Goal: Task Accomplishment & Management: Complete application form

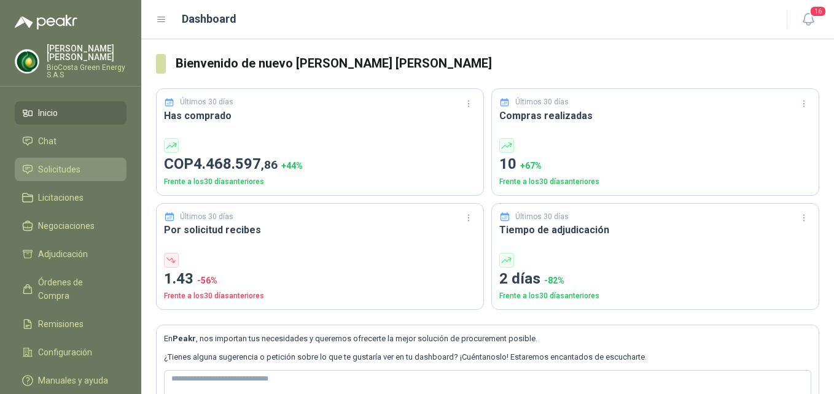
click at [66, 169] on span "Solicitudes" at bounding box center [59, 170] width 42 height 14
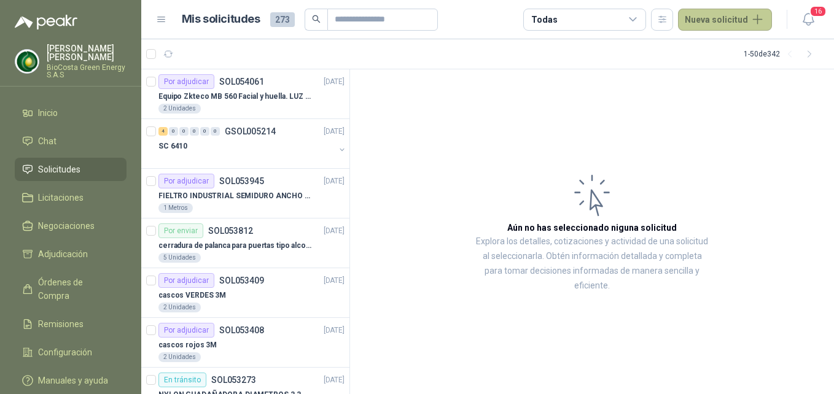
click at [736, 12] on button "Nueva solicitud" at bounding box center [725, 20] width 94 height 22
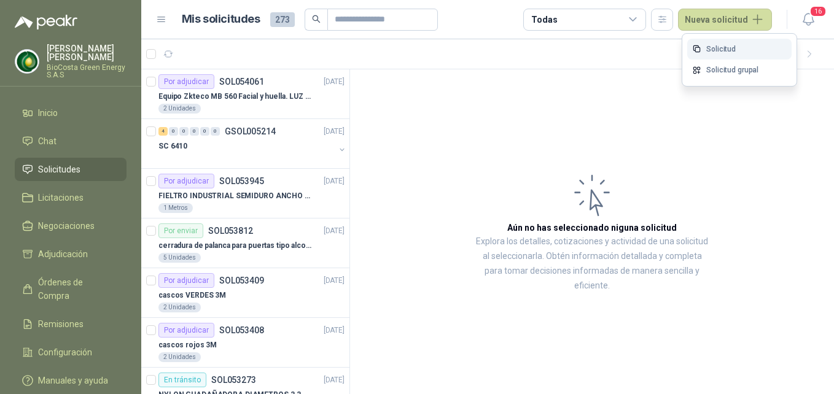
click at [706, 50] on link "Solicitud" at bounding box center [739, 49] width 104 height 21
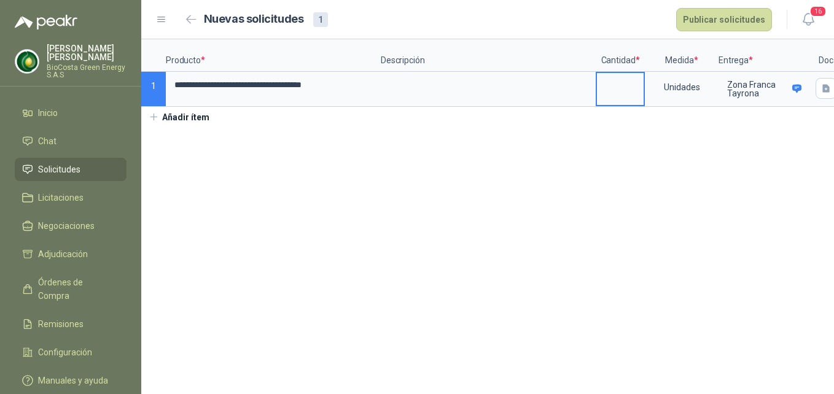
click at [607, 95] on input at bounding box center [620, 85] width 47 height 24
type input "*"
click at [713, 28] on button "Publicar solicitudes" at bounding box center [724, 19] width 96 height 23
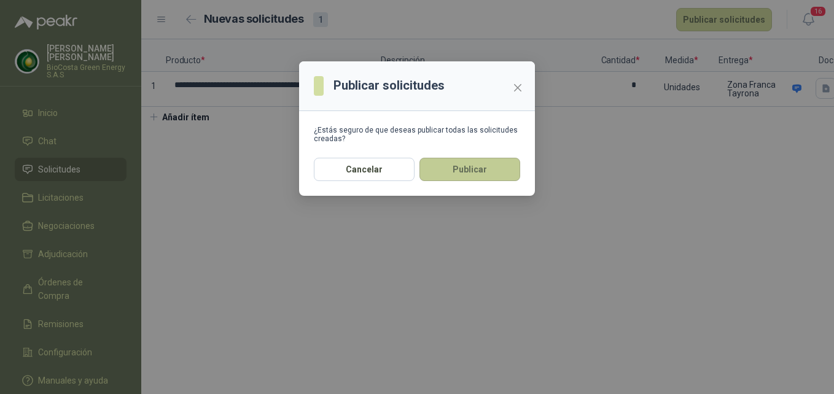
click at [459, 168] on button "Publicar" at bounding box center [469, 169] width 101 height 23
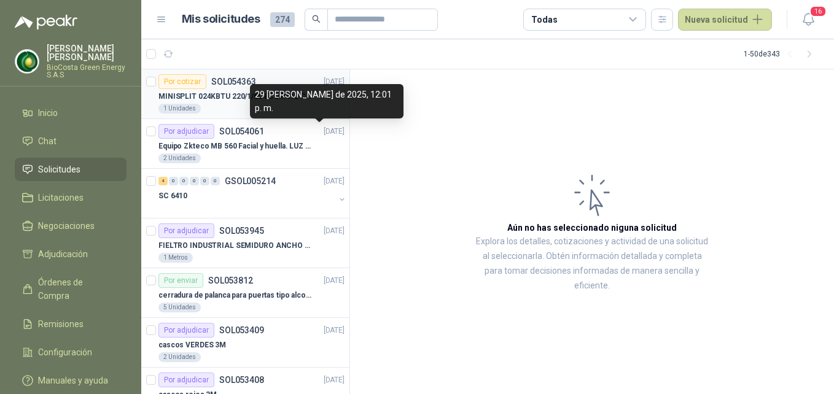
click at [273, 85] on div "Por cotizar SOL054363 [DATE]" at bounding box center [251, 81] width 186 height 15
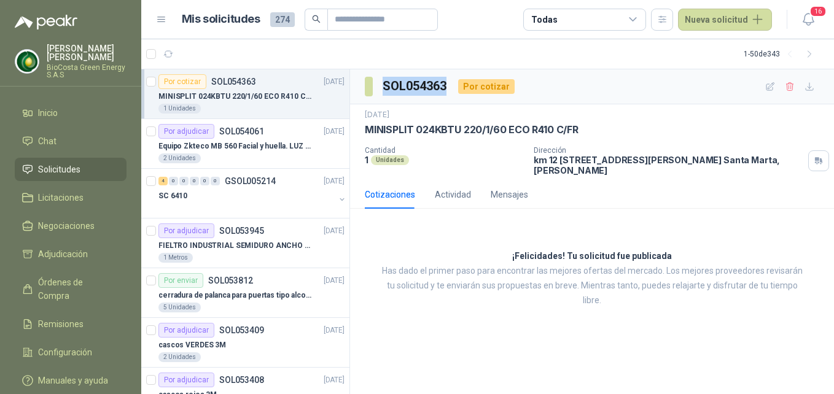
drag, startPoint x: 421, startPoint y: 87, endPoint x: 360, endPoint y: 87, distance: 61.4
click at [360, 87] on div "SOL054363 Por cotizar" at bounding box center [592, 86] width 484 height 35
copy section "SOL054363"
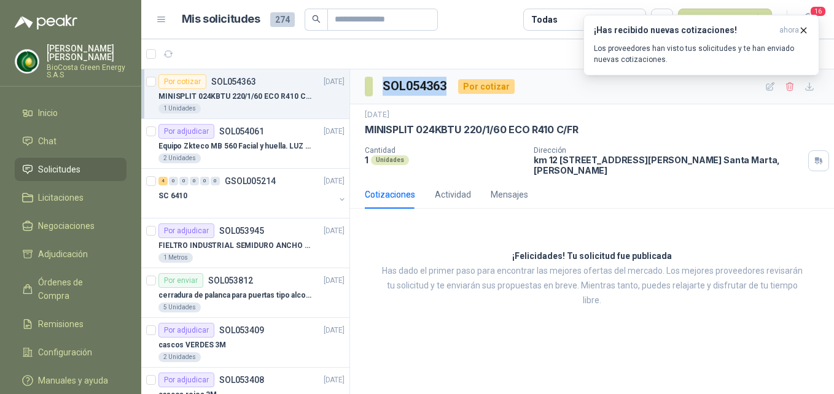
click at [281, 86] on div "Por cotizar SOL054363 [DATE]" at bounding box center [251, 81] width 186 height 15
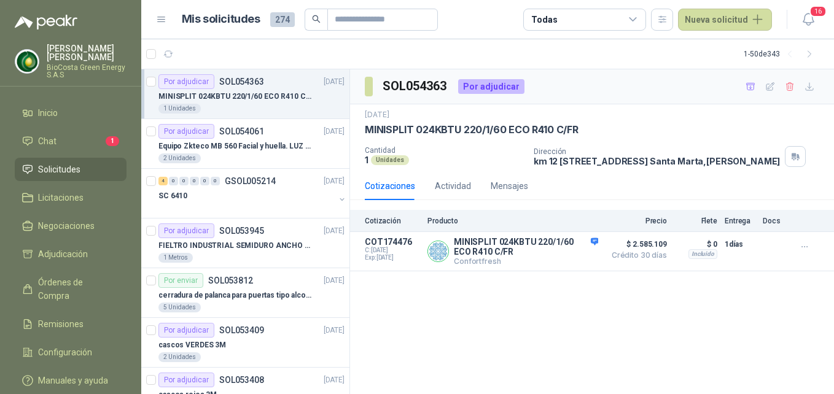
click at [241, 109] on div "1 Unidades" at bounding box center [251, 109] width 186 height 10
click at [99, 133] on link "Chat 1" at bounding box center [71, 141] width 112 height 23
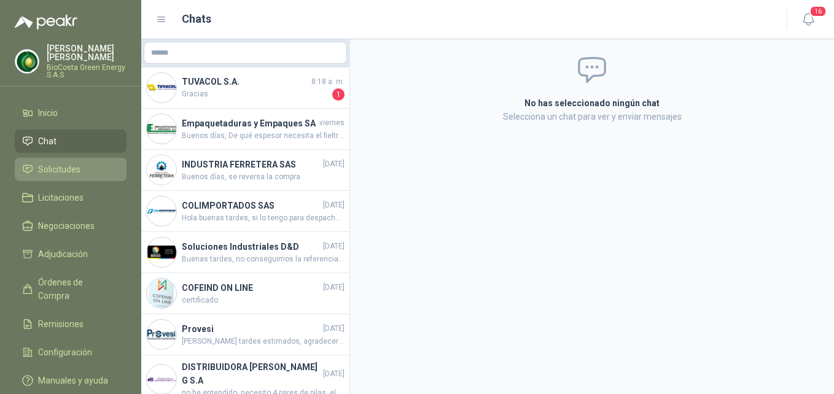
click at [82, 170] on li "Solicitudes" at bounding box center [70, 170] width 97 height 14
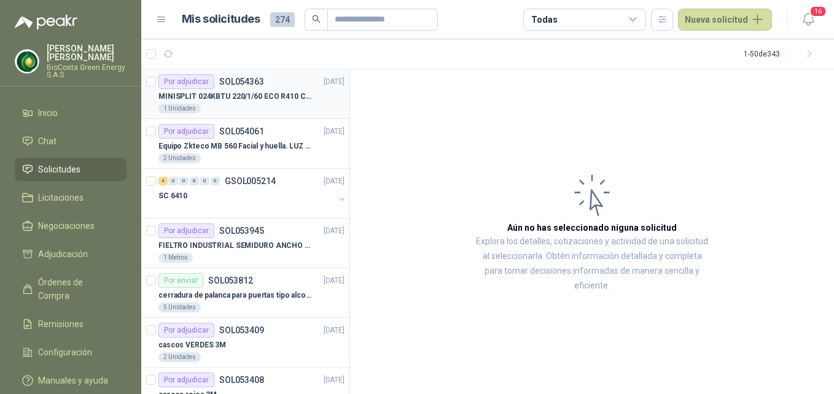
click at [240, 87] on div "Por adjudicar SOL054363" at bounding box center [211, 81] width 106 height 15
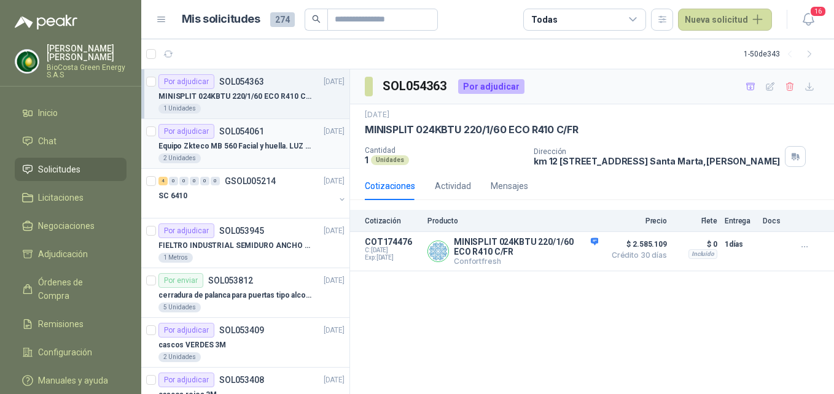
click at [238, 141] on p "Equipo Zkteco MB 560 Facial y huella. LUZ VISIBLE" at bounding box center [234, 147] width 153 height 12
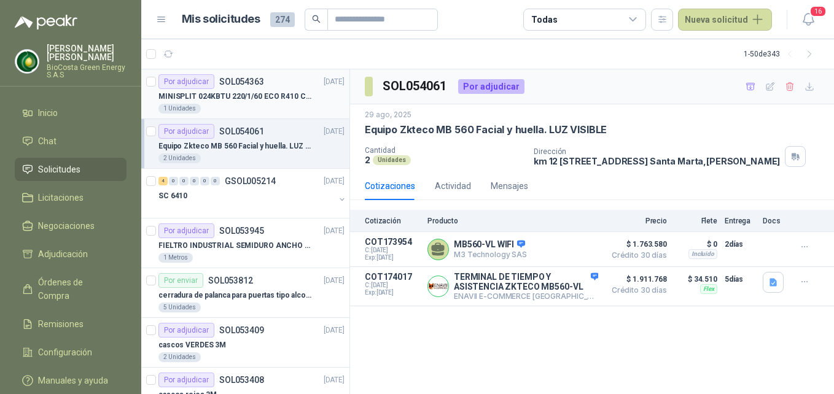
click at [279, 77] on div "Por adjudicar SOL054363 01/09/25" at bounding box center [251, 81] width 186 height 15
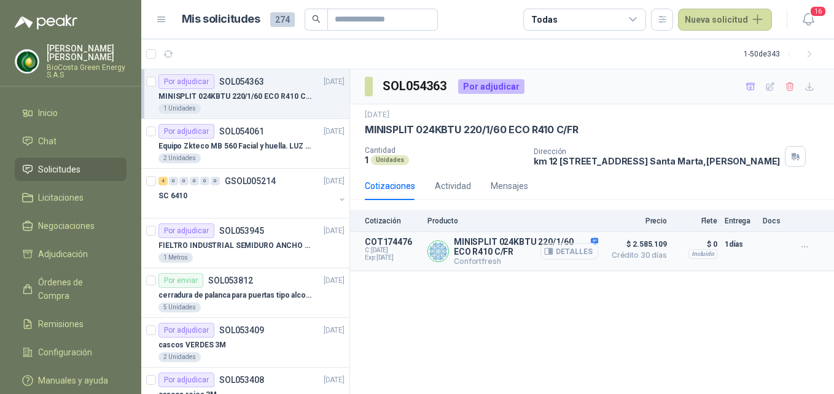
click at [580, 260] on button "Detalles" at bounding box center [569, 251] width 58 height 17
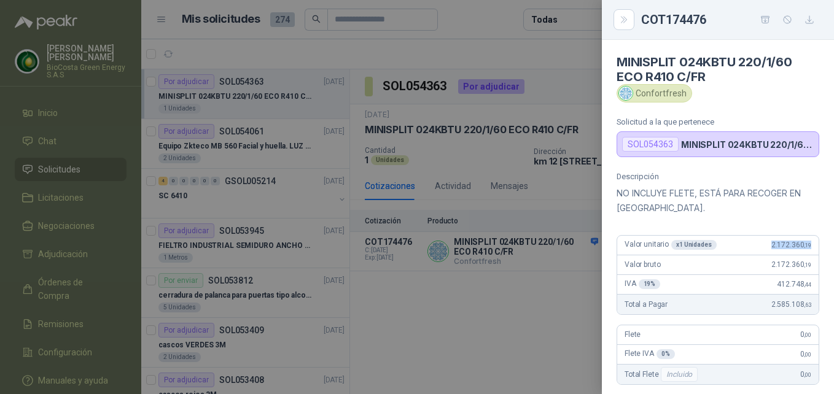
drag, startPoint x: 748, startPoint y: 238, endPoint x: 810, endPoint y: 257, distance: 64.9
click at [810, 257] on div "Descripción NO INCLUYE FLETE, ESTÁ PARA RECOGER EN SANTA MARTA. Valor unitario …" at bounding box center [718, 319] width 232 height 295
drag, startPoint x: 810, startPoint y: 257, endPoint x: 798, endPoint y: 280, distance: 26.4
click at [798, 280] on span "412.748 ,44" at bounding box center [794, 284] width 34 height 9
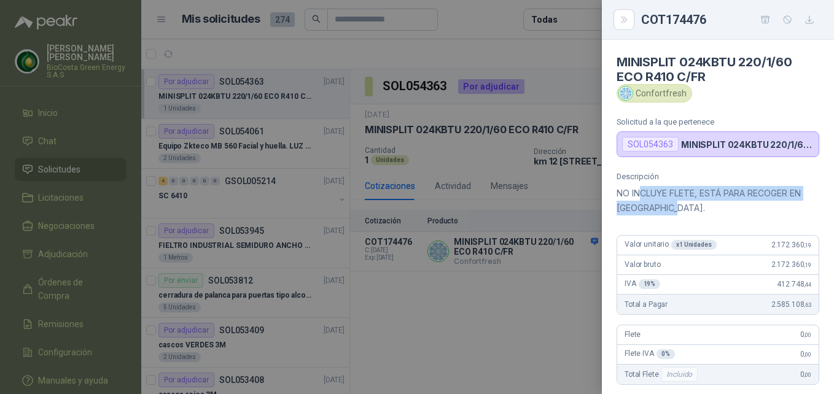
drag, startPoint x: 701, startPoint y: 208, endPoint x: 640, endPoint y: 196, distance: 62.6
click at [640, 196] on p "NO INCLUYE FLETE, ESTÁ PARA RECOGER EN SANTA MARTA." at bounding box center [718, 200] width 203 height 29
drag, startPoint x: 640, startPoint y: 196, endPoint x: 630, endPoint y: 211, distance: 17.7
click at [630, 211] on p "NO INCLUYE FLETE, ESTÁ PARA RECOGER EN SANTA MARTA." at bounding box center [718, 200] width 203 height 29
click at [517, 299] on div at bounding box center [417, 197] width 834 height 394
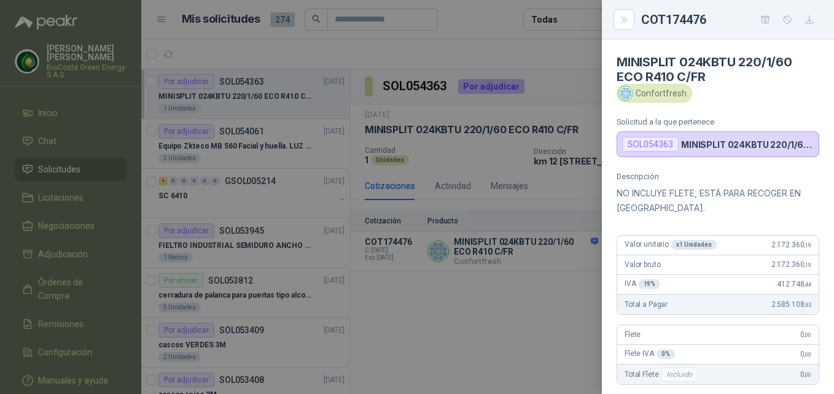
scroll to position [277, 0]
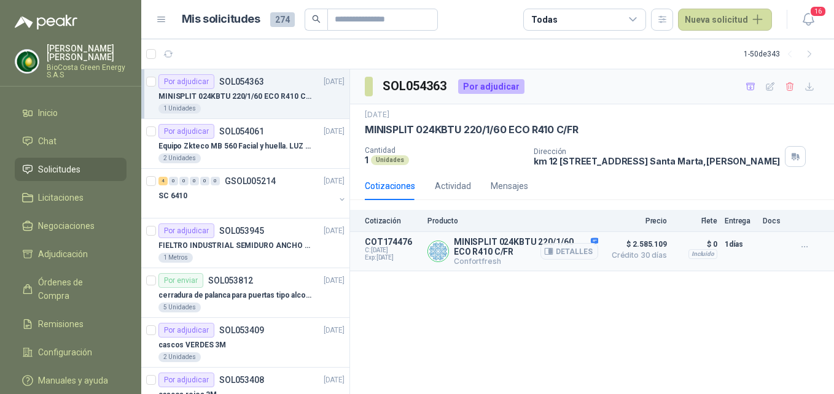
click at [600, 252] on article "COT174476 C: 01/09/2025 Exp: 16/09/2025 MINISPLIT 024KBTU 220/1/60 ECO R410 C/F…" at bounding box center [592, 251] width 484 height 39
click at [814, 254] on button "button" at bounding box center [805, 247] width 20 height 20
click at [794, 207] on button "Añadir" at bounding box center [780, 207] width 98 height 20
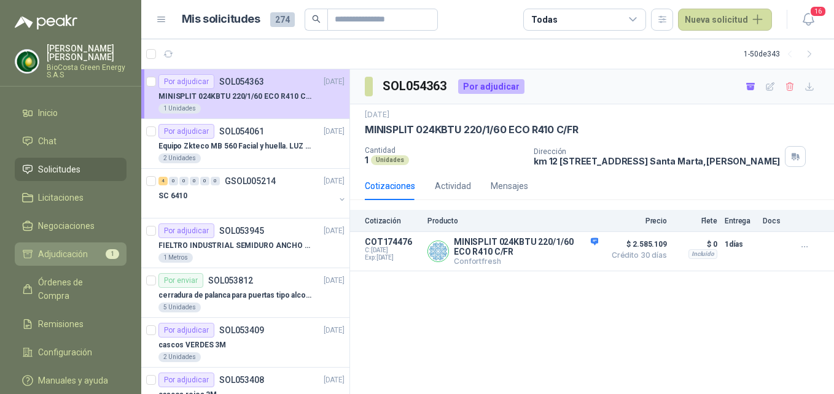
click at [80, 254] on span "Adjudicación" at bounding box center [63, 255] width 50 height 14
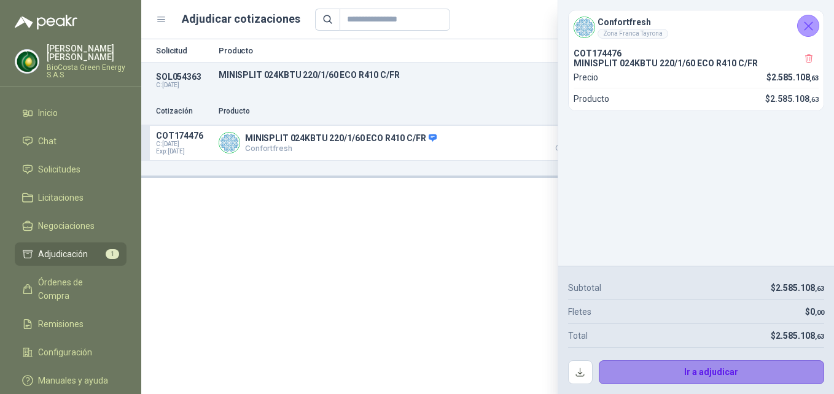
click at [741, 369] on button "Ir a adjudicar" at bounding box center [712, 373] width 226 height 25
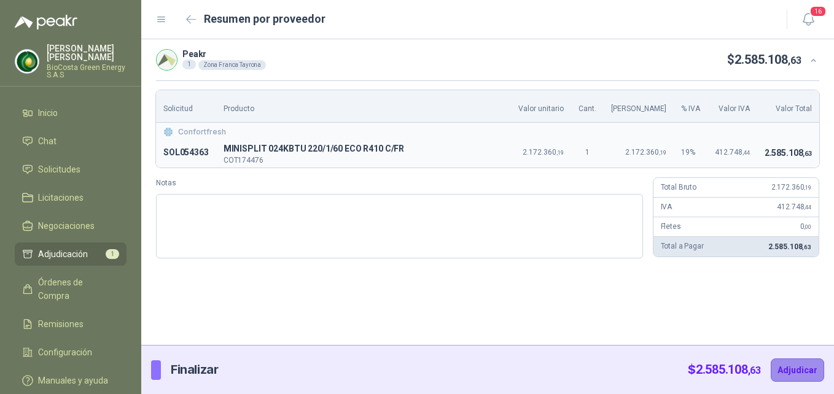
click at [803, 376] on button "Adjudicar" at bounding box center [797, 370] width 53 height 23
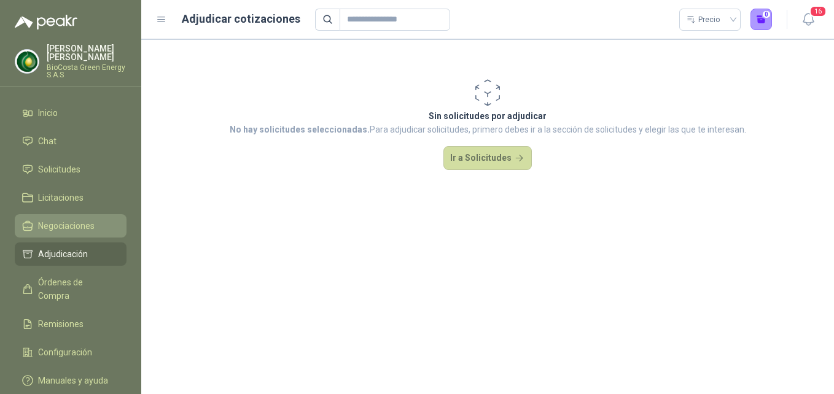
click at [72, 236] on link "Negociaciones" at bounding box center [71, 225] width 112 height 23
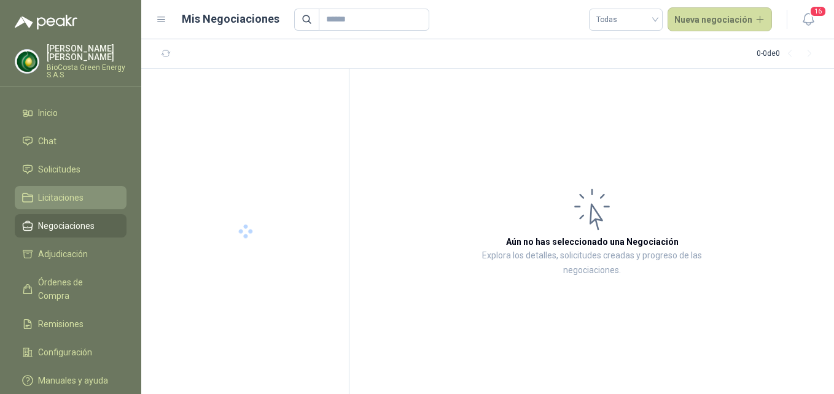
click at [99, 187] on link "Licitaciones" at bounding box center [71, 197] width 112 height 23
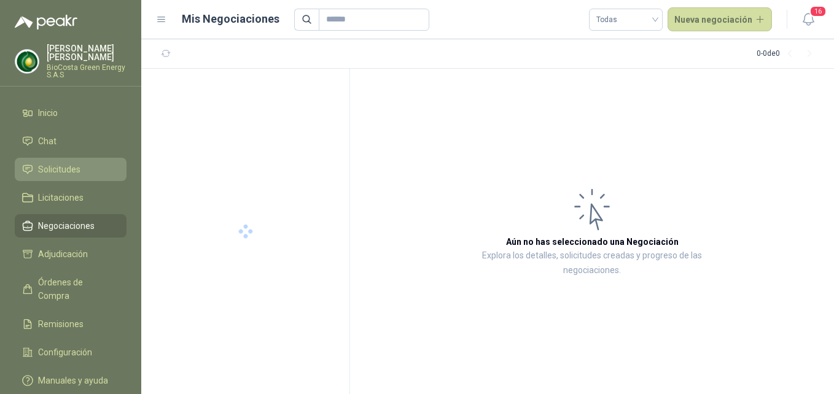
click at [101, 170] on li "Solicitudes" at bounding box center [70, 170] width 97 height 14
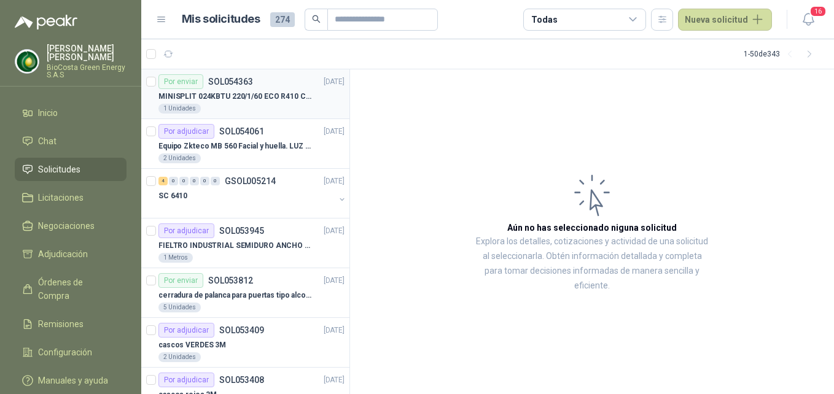
drag, startPoint x: 243, startPoint y: 146, endPoint x: 242, endPoint y: 94, distance: 51.6
click at [243, 144] on p "Equipo Zkteco MB 560 Facial y huella. LUZ VISIBLE" at bounding box center [234, 147] width 153 height 12
click at [242, 94] on p "MINISPLIT 024KBTU 220/1/60 ECO R410 C/FR" at bounding box center [234, 97] width 153 height 12
